Goal: Transaction & Acquisition: Purchase product/service

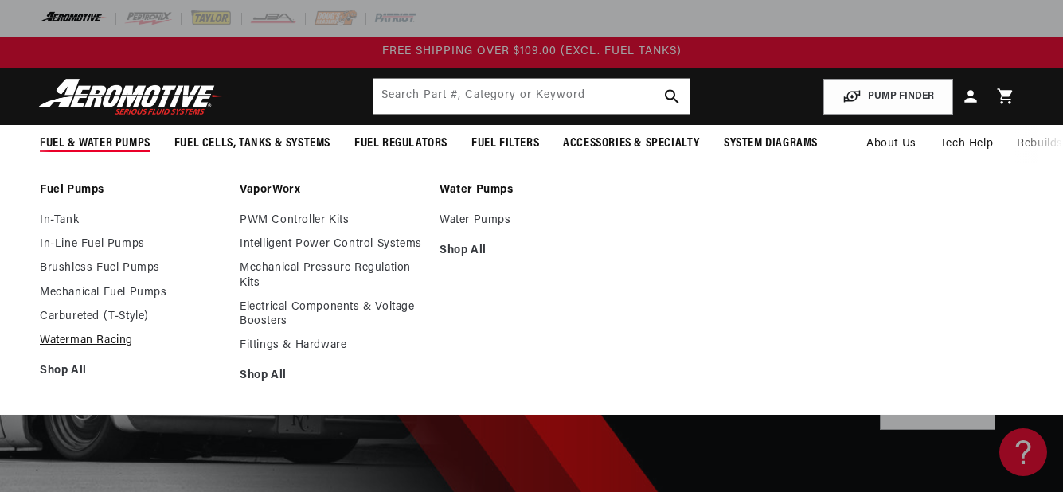
click at [82, 340] on link "Waterman Racing" at bounding box center [132, 341] width 184 height 14
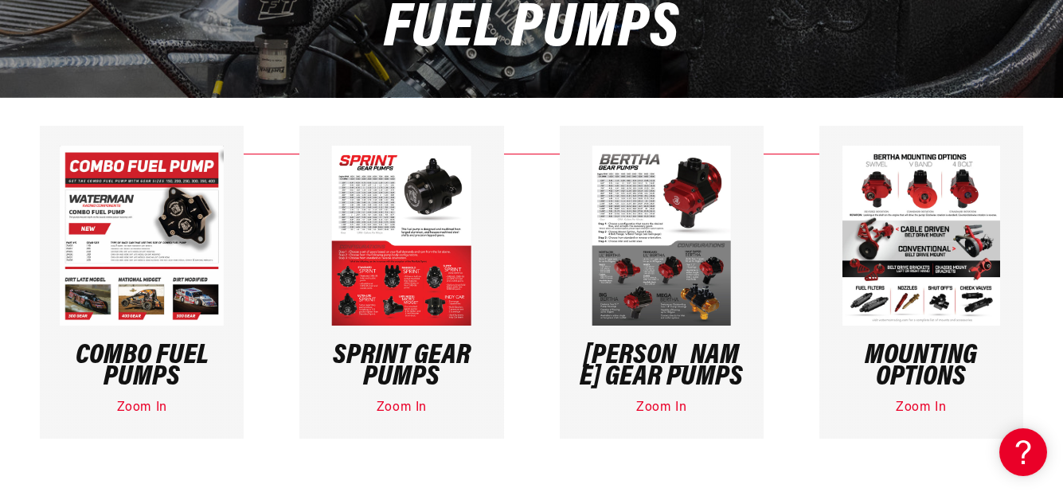
click at [393, 407] on link "Zoom In" at bounding box center [402, 407] width 50 height 13
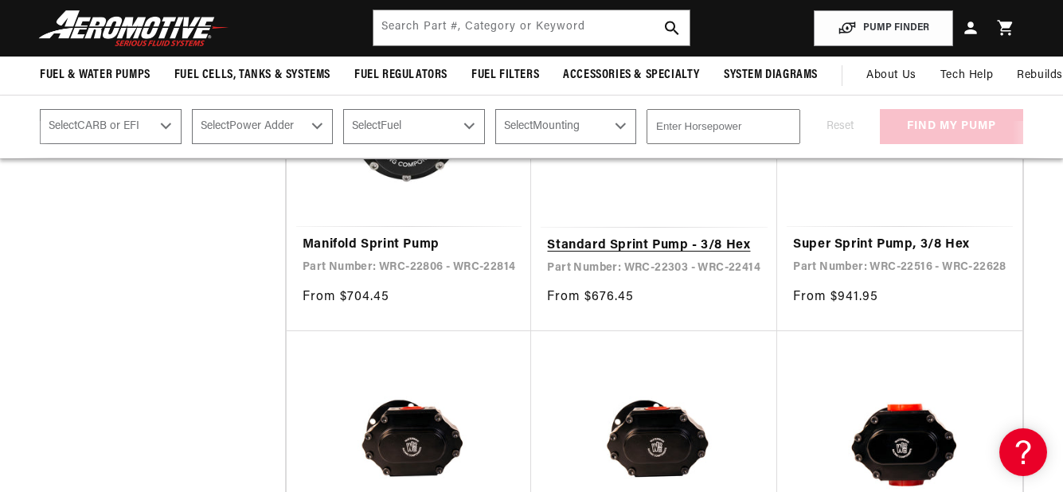
scroll to position [1115, 0]
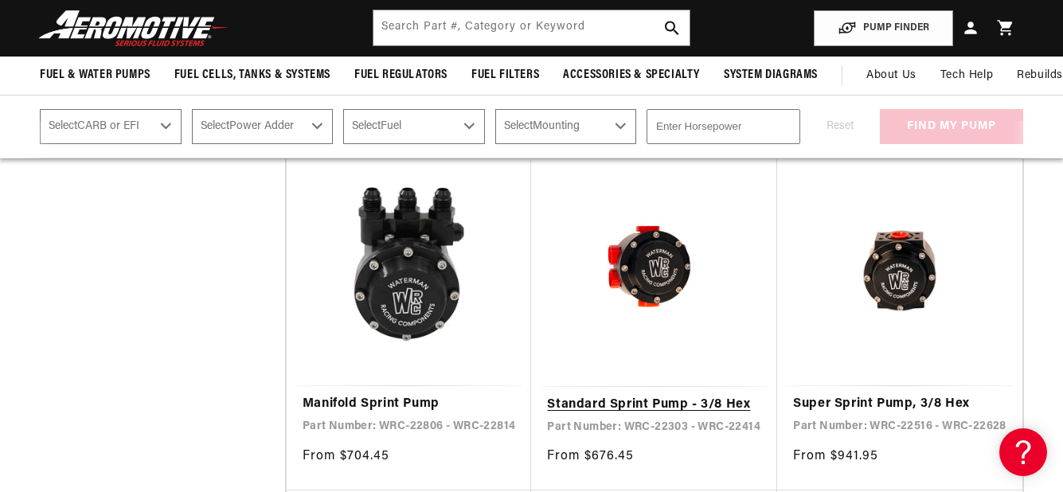
click at [618, 395] on link "Standard Sprint Pump - 3/8 Hex" at bounding box center [654, 405] width 214 height 21
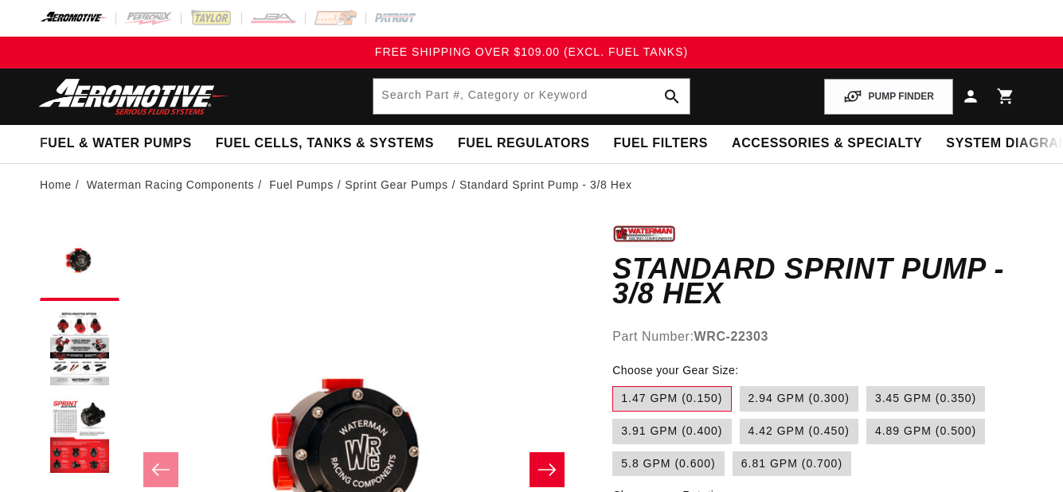
click at [637, 452] on label "5.8 GPM (0.600)" at bounding box center [668, 464] width 112 height 25
click at [993, 417] on input "5.8 GPM (0.600)" at bounding box center [993, 416] width 1 height 1
radio input "true"
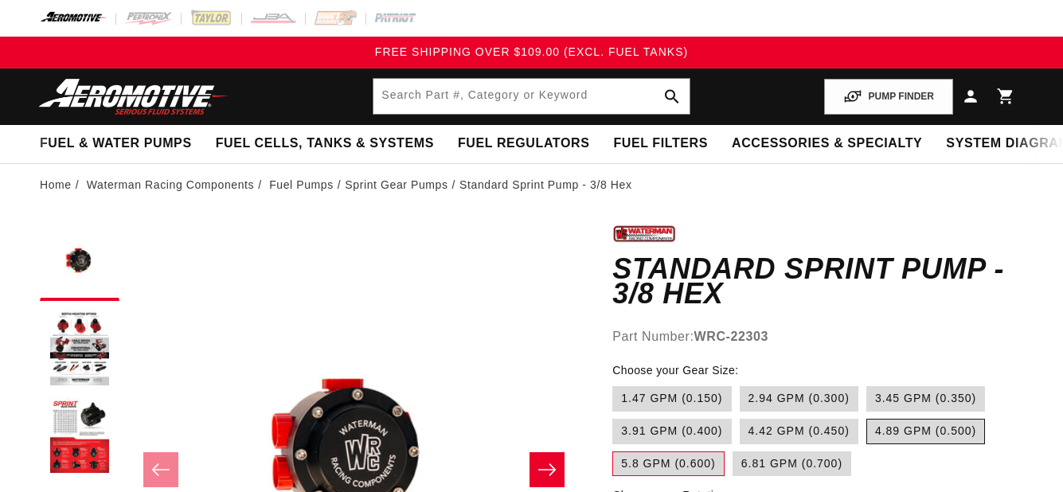
click at [897, 419] on label "4.89 GPM (0.500)" at bounding box center [925, 431] width 119 height 25
click at [867, 416] on input "4.89 GPM (0.500)" at bounding box center [866, 416] width 1 height 1
radio input "true"
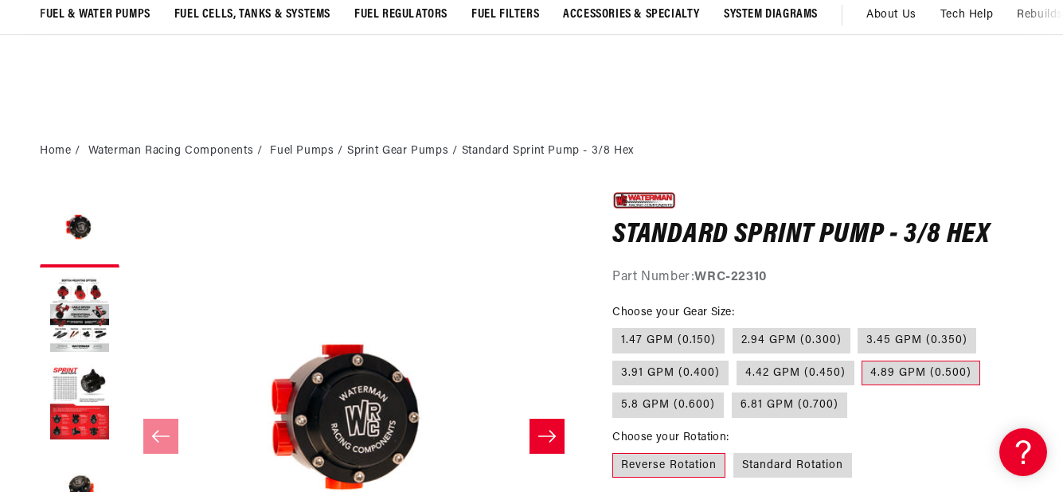
scroll to position [239, 0]
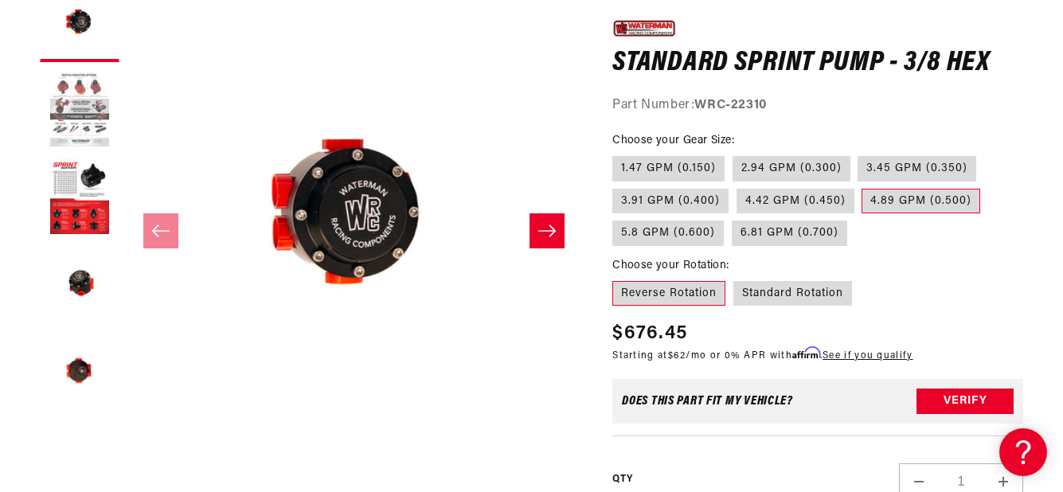
click at [94, 102] on button "Load image 2 in gallery view" at bounding box center [80, 110] width 80 height 80
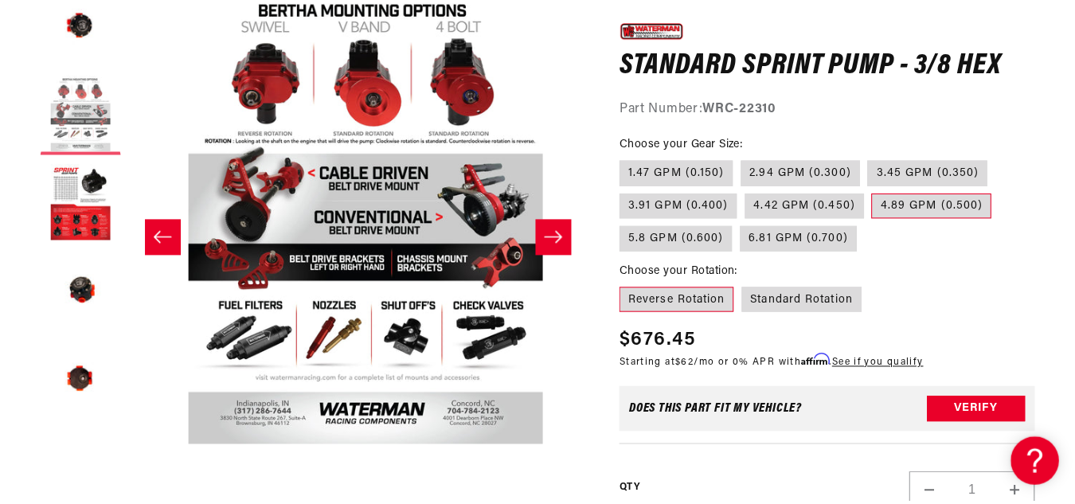
scroll to position [1, 453]
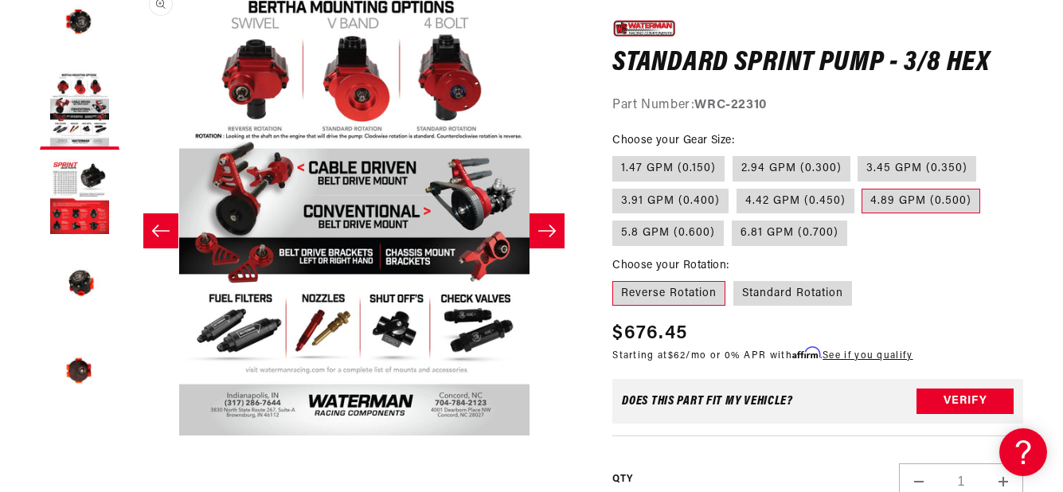
click at [127, 436] on button "Open media 2 in modal" at bounding box center [127, 436] width 0 height 0
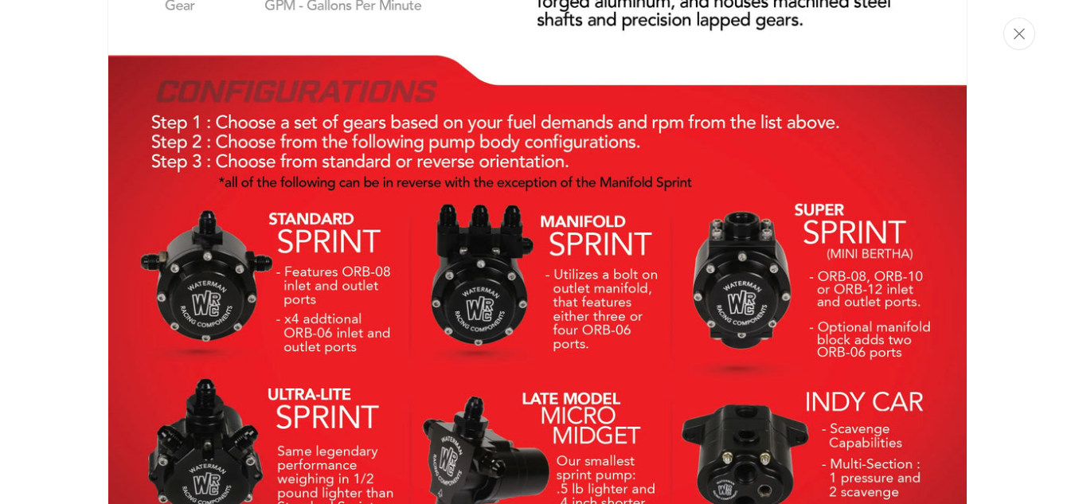
scroll to position [2626, 0]
